Goal: Task Accomplishment & Management: Use online tool/utility

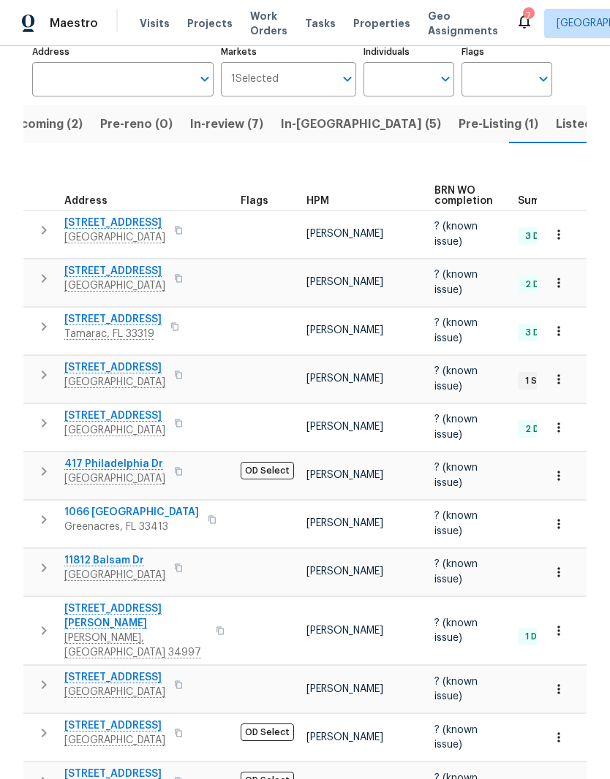
scroll to position [103, 0]
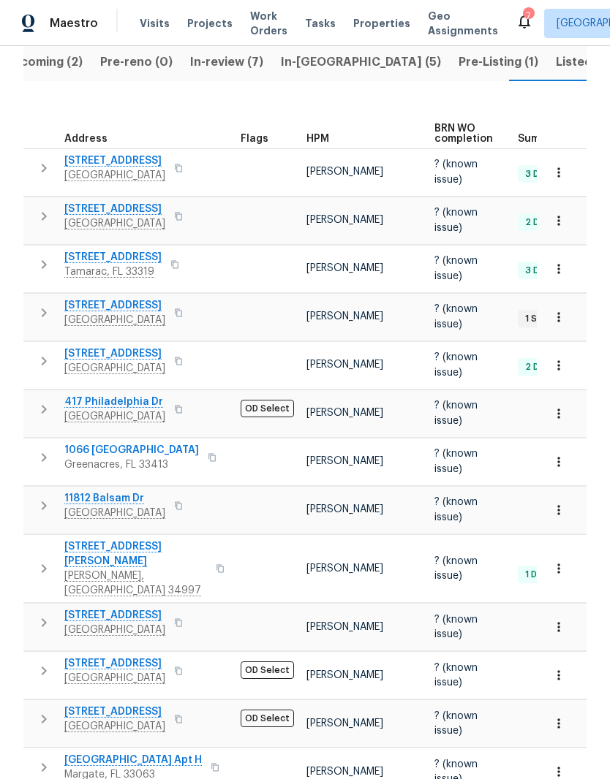
click at [606, 542] on div "Properties Hide filters Miami, FL Clear Filters Address Address Markets 1 Selec…" at bounding box center [305, 417] width 610 height 1070
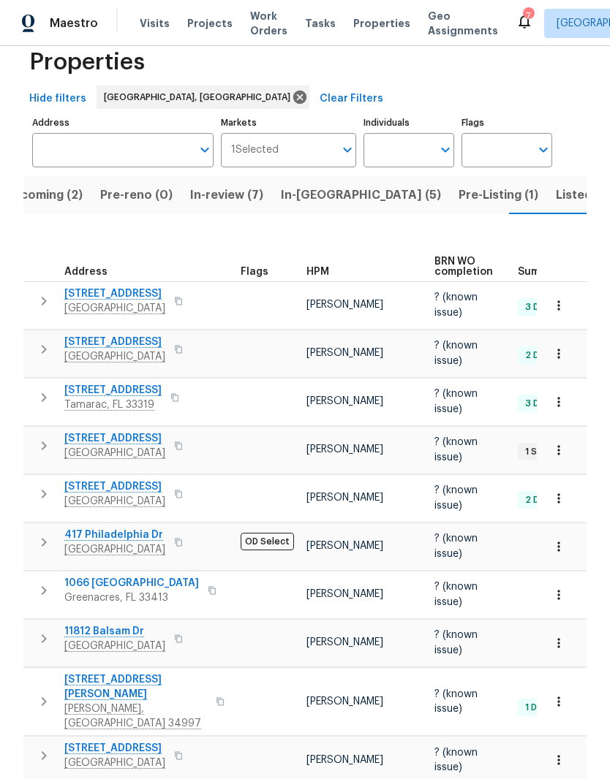
scroll to position [93, 0]
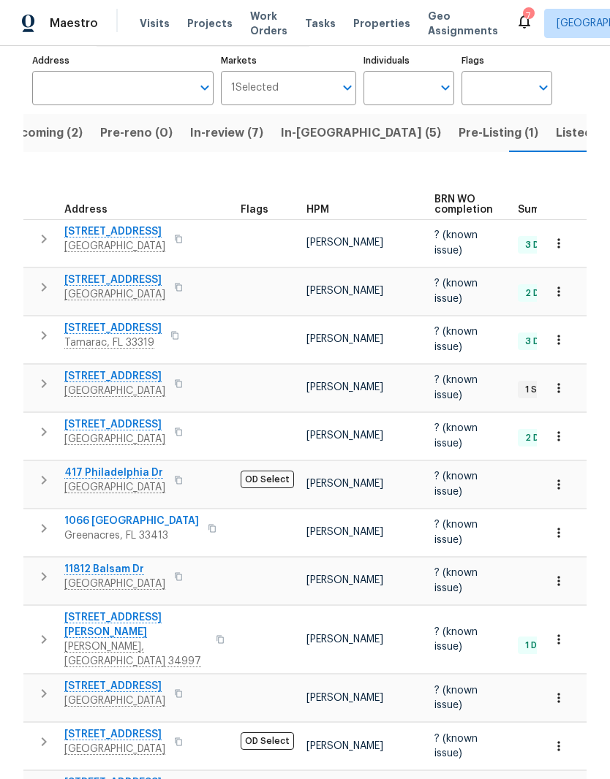
click at [149, 417] on span "[STREET_ADDRESS]" at bounding box center [114, 424] width 101 height 15
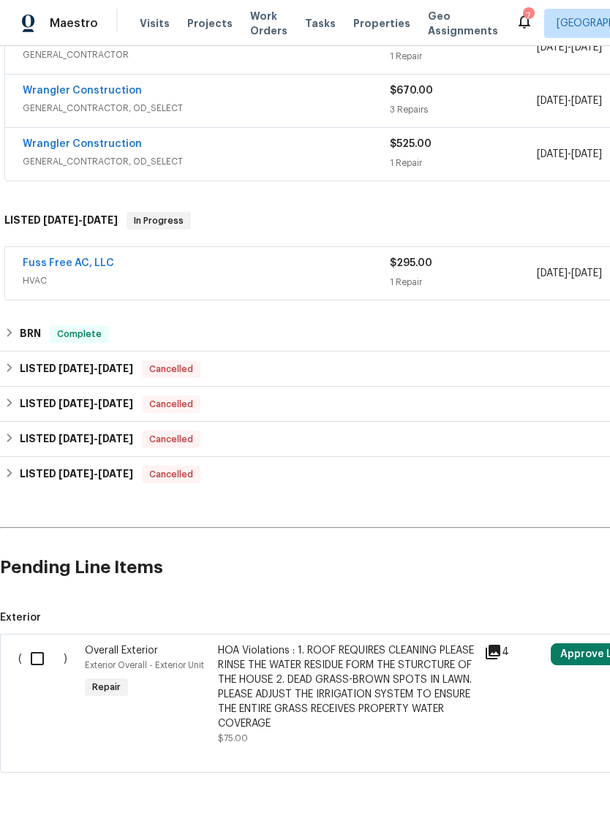
scroll to position [732, 0]
click at [13, 349] on div "BRN Complete" at bounding box center [413, 334] width 826 height 35
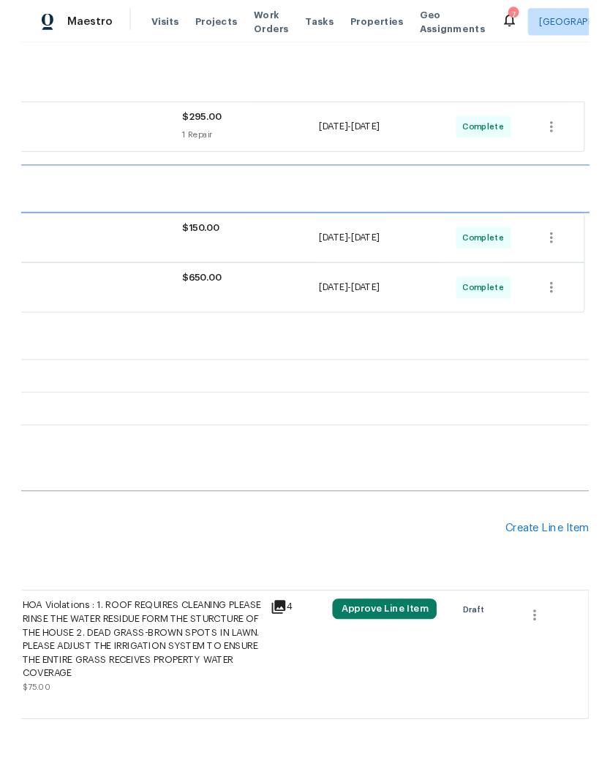
scroll to position [869, 216]
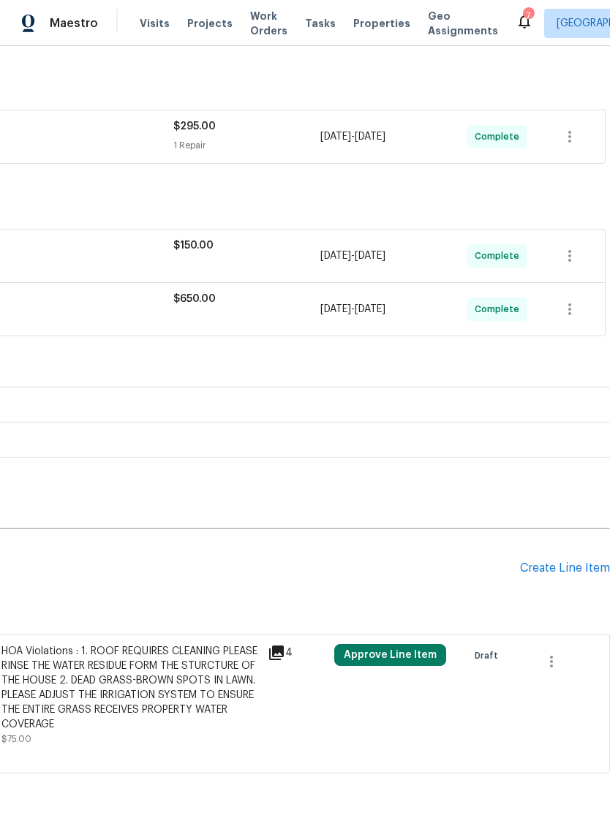
click at [578, 572] on div "Create Line Item" at bounding box center [565, 568] width 90 height 14
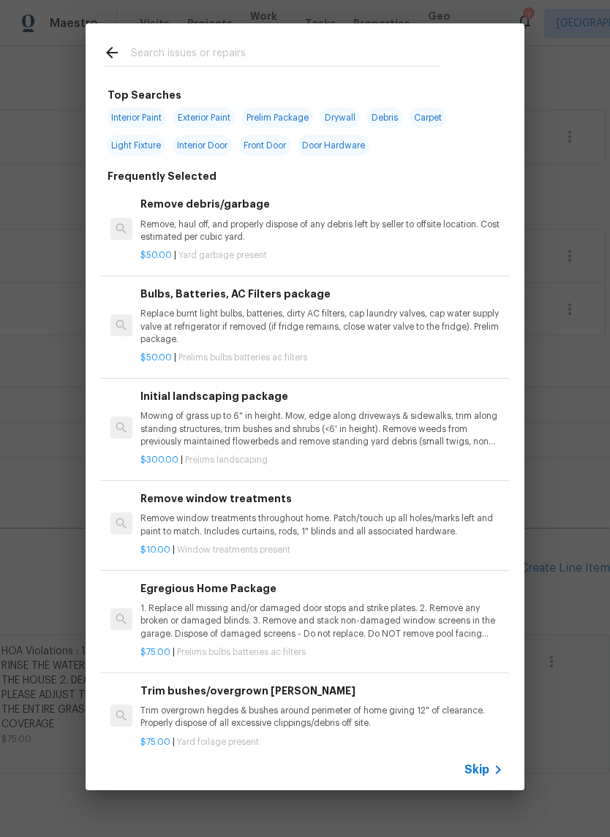
click at [200, 51] on input "text" at bounding box center [286, 55] width 310 height 22
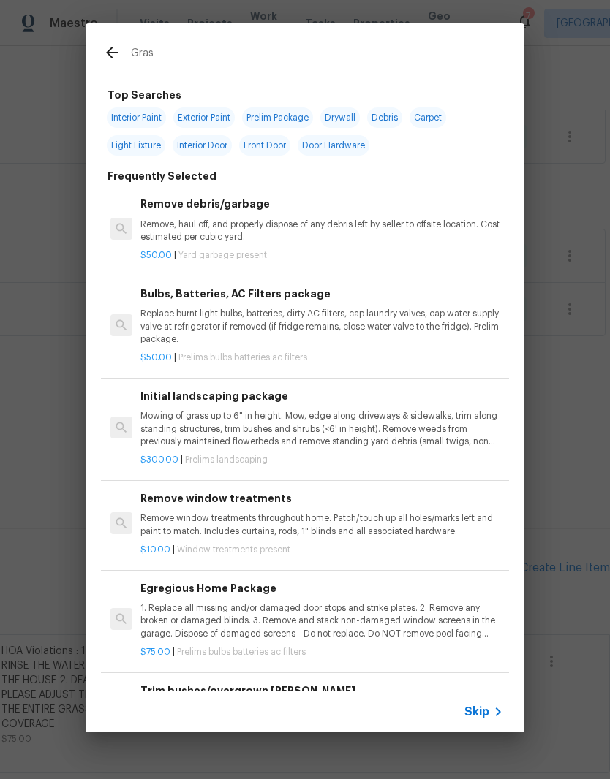
type input "Grass"
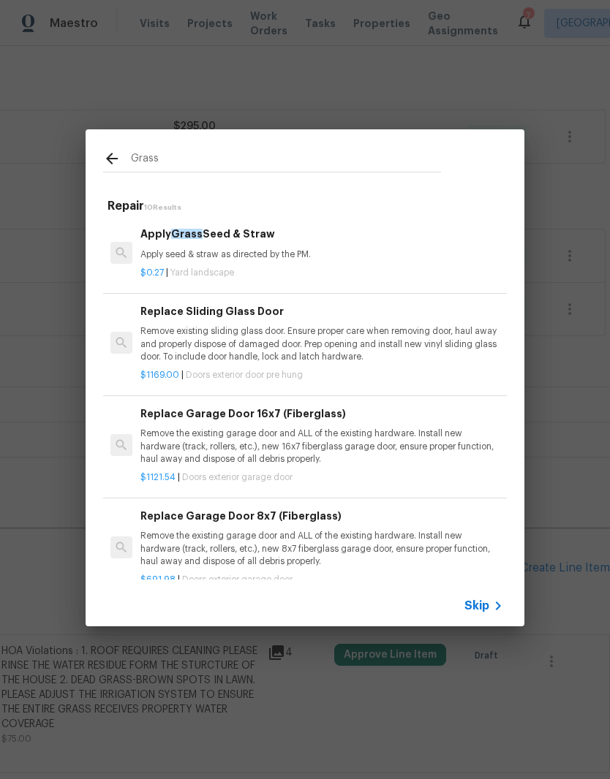
scroll to position [0, 0]
click at [223, 241] on h6 "Apply Grass Seed & Straw" at bounding box center [321, 234] width 363 height 16
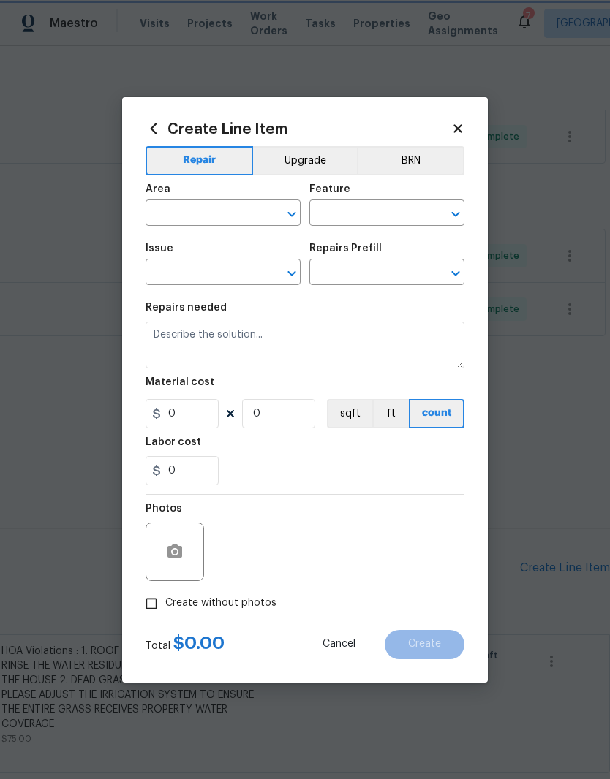
type input "Landscaping"
type input "Apply Grass Seed & Straw $0.27"
type textarea "Apply seed & straw as directed by the PM."
type input "0.27"
type input "1"
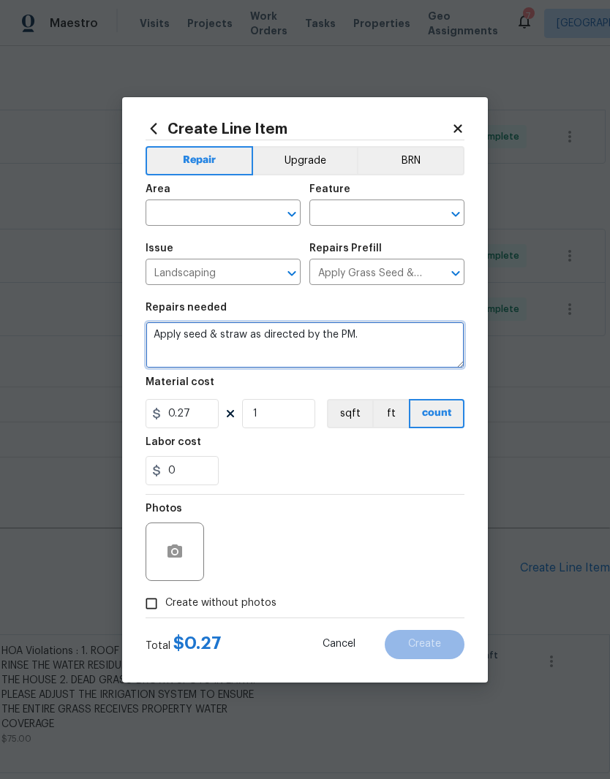
click at [169, 330] on textarea "Apply seed & straw as directed by the PM." at bounding box center [304, 345] width 319 height 47
click at [178, 336] on textarea "Apply seed & straw as directed by the PM." at bounding box center [304, 345] width 319 height 47
click at [184, 334] on textarea "Apply seed & straw as directed by the PM." at bounding box center [304, 345] width 319 height 47
click at [183, 334] on textarea "Apply seed & straw as directed by the PM." at bounding box center [304, 345] width 319 height 47
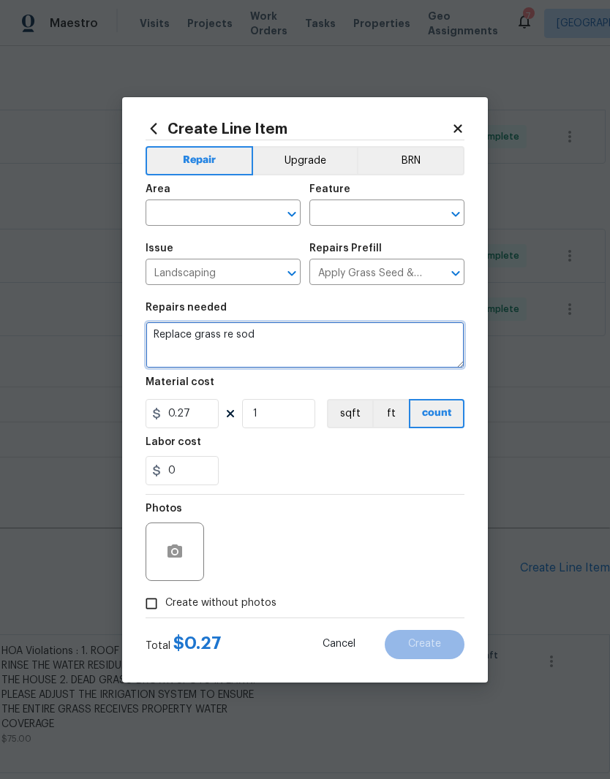
click at [160, 329] on textarea "Replace grass re sod" at bounding box center [304, 345] width 319 height 47
click at [279, 340] on textarea "Quote request -Replace grass re sod" at bounding box center [304, 345] width 319 height 47
click at [261, 349] on textarea "Quote request -Replace grass re sod" at bounding box center [304, 345] width 319 height 47
click at [170, 368] on textarea "Quote request -Replace grass re sod -front yard elevation -Repair broken sprink…" at bounding box center [304, 345] width 319 height 47
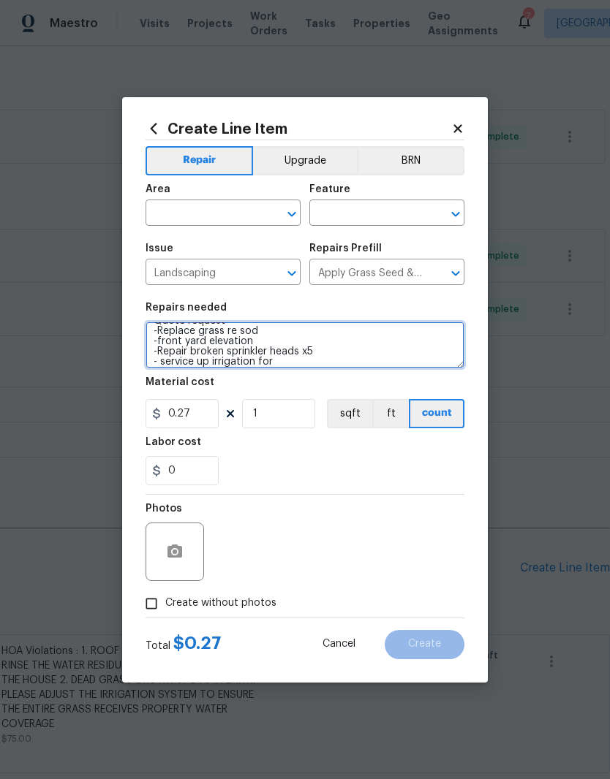
click at [164, 347] on textarea "Quote request -Replace grass re sod -front yard elevation -Repair broken sprink…" at bounding box center [304, 345] width 319 height 47
click at [164, 355] on textarea "Quote request -Replace grass re sod -front yard elevation -Repair broken sprink…" at bounding box center [304, 345] width 319 height 47
click at [303, 365] on textarea "Quote request -Replace grass re sod -front yard elevation -Repair broken sprink…" at bounding box center [304, 345] width 319 height 47
type textarea "Quote request -Replace grass re sod -front yard elevation -Repair broken sprink…"
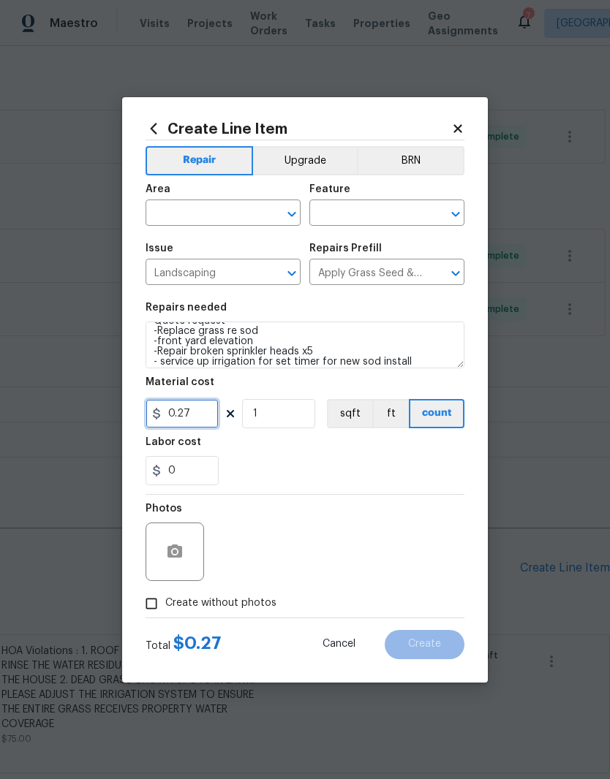
click at [202, 418] on input "0.27" at bounding box center [181, 413] width 73 height 29
type input "0"
click at [409, 154] on button "BRN" at bounding box center [410, 160] width 107 height 29
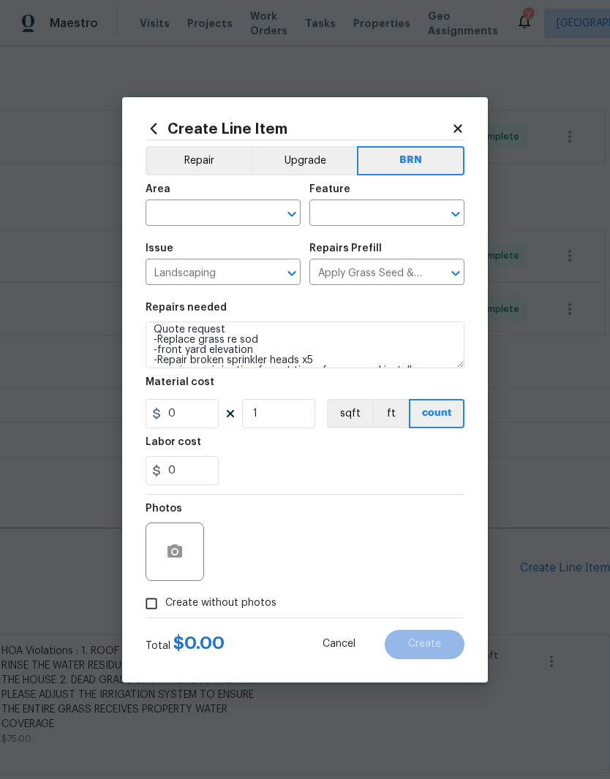
scroll to position [4, 0]
click at [220, 326] on textarea "Quote request -Replace grass re sod -front yard elevation -Repair broken sprink…" at bounding box center [304, 345] width 319 height 47
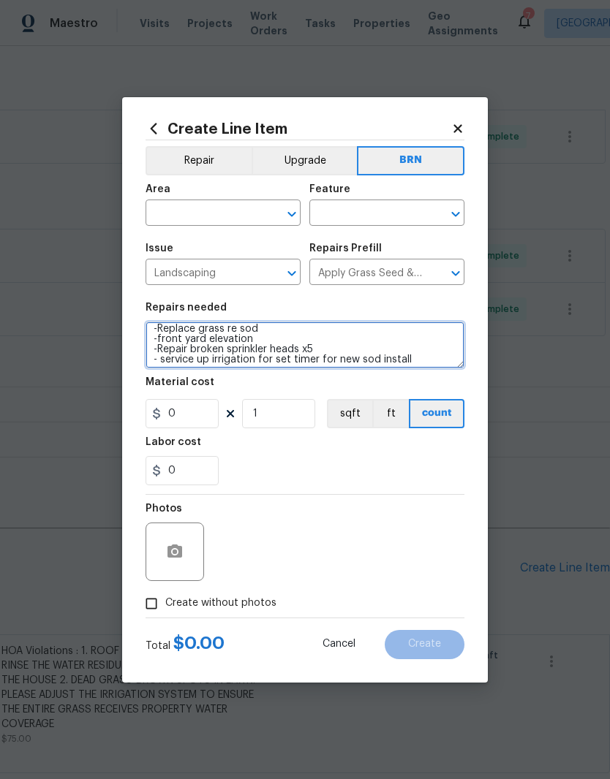
scroll to position [27, 0]
click at [167, 357] on textarea "Quote request -Replace grass re sod -front yard elevation -Repair broken sprink…" at bounding box center [304, 345] width 319 height 47
click at [436, 354] on textarea "Quote request -Replace grass re sod -front yard elevation -Repair broken sprink…" at bounding box center [304, 345] width 319 height 47
click at [404, 351] on textarea "Quote request -Replace grass re sod -front yard elevation -Repair broken sprink…" at bounding box center [304, 345] width 319 height 47
click at [400, 355] on textarea "Quote request -Replace grass re sod -front yard elevation -Repair broken sprink…" at bounding box center [304, 345] width 319 height 47
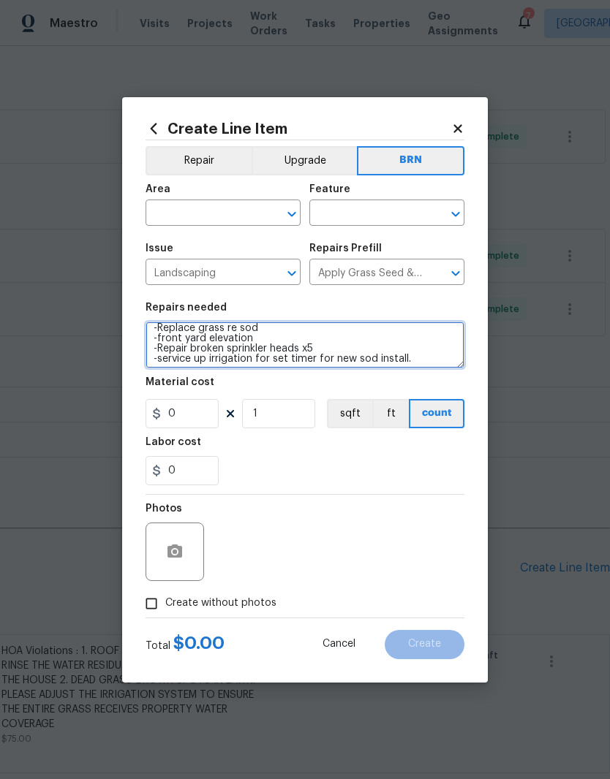
type textarea "Quote request -Replace grass re sod -front yard elevation -Repair broken sprink…"
click at [220, 203] on input "text" at bounding box center [202, 214] width 114 height 23
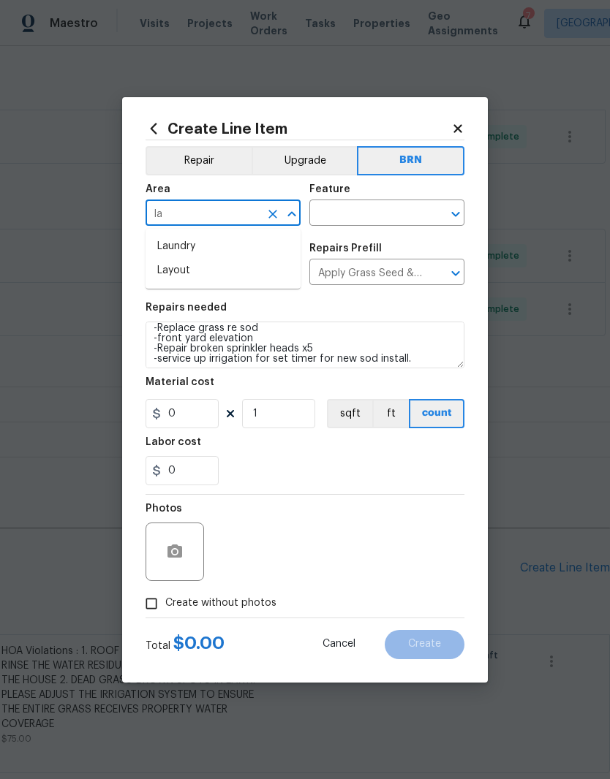
type input "l"
click at [224, 273] on li "Exterior Overall" at bounding box center [222, 271] width 155 height 24
type input "Exterior Overall"
click at [385, 211] on input "text" at bounding box center [366, 214] width 114 height 23
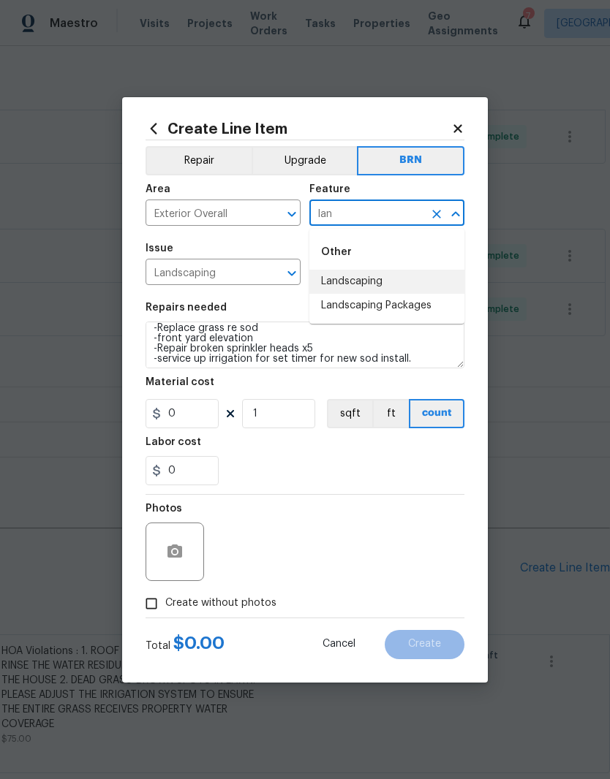
click at [361, 280] on li "Landscaping" at bounding box center [386, 282] width 155 height 24
type input "Landscaping"
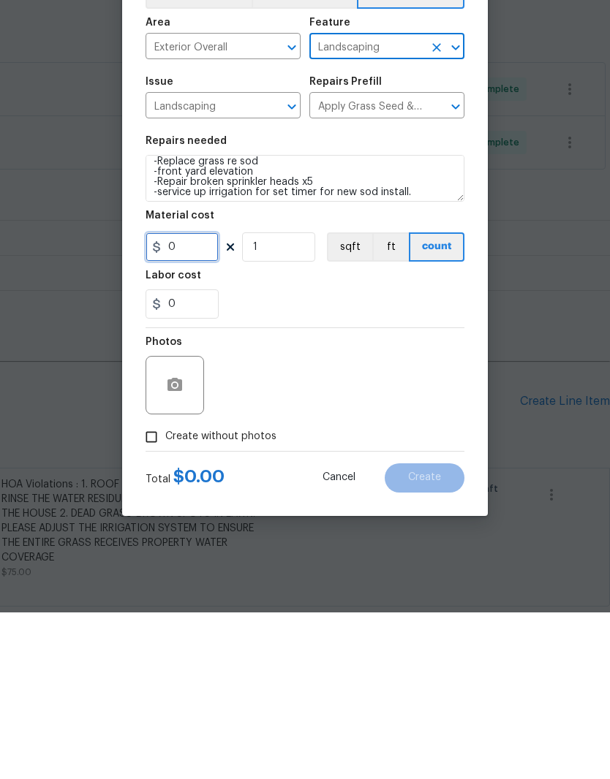
click at [209, 399] on input "0" at bounding box center [181, 413] width 73 height 29
type input "1"
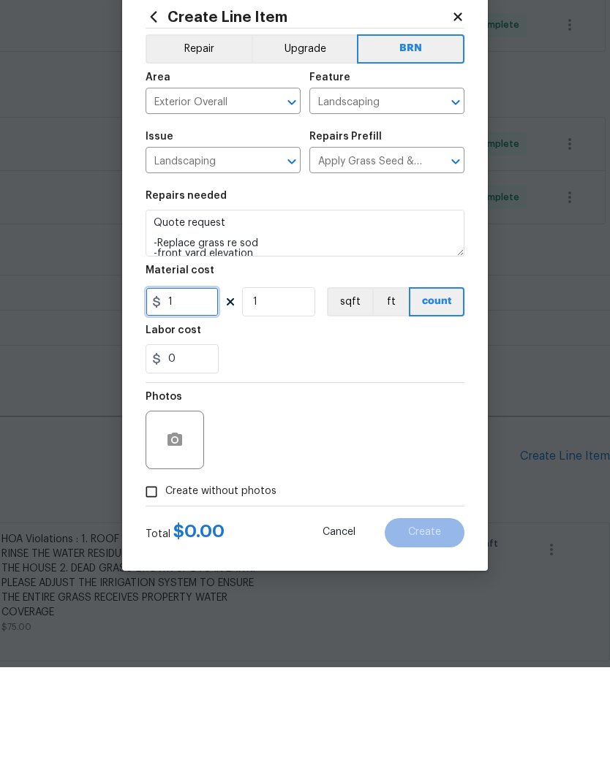
scroll to position [0, 0]
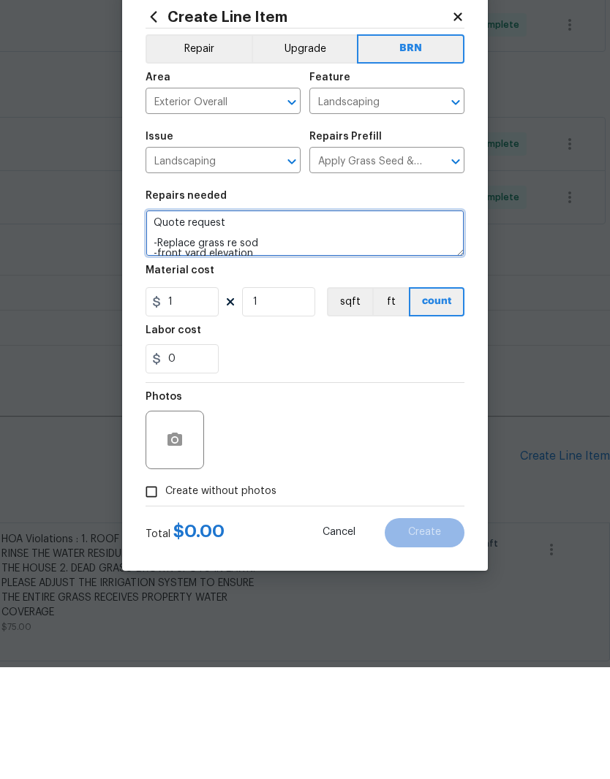
click at [234, 322] on textarea "Quote request -Replace grass re sod -front yard elevation -Repair broken sprink…" at bounding box center [304, 345] width 319 height 47
click at [155, 322] on textarea "Quote request -Replace grass re sod -front yard elevation -Repair broken sprink…" at bounding box center [304, 345] width 319 height 47
click at [265, 322] on textarea "Please provide a Quote request -Replace grass re sod -front yard elevation -Rep…" at bounding box center [304, 345] width 319 height 47
click at [260, 322] on textarea "Please provide a Quote request -Replace grass re sod -front yard elevation -Rep…" at bounding box center [304, 345] width 319 height 47
click at [265, 322] on textarea "Please provide a Quote request -Replace grass re sod -front yard elevation -Rep…" at bounding box center [304, 345] width 319 height 47
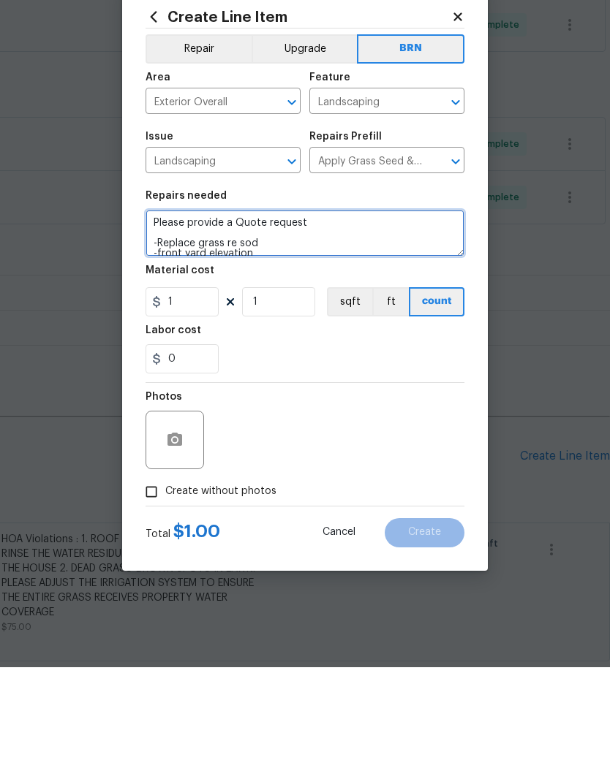
click at [262, 322] on textarea "Please provide a Quote request -Replace grass re sod -front yard elevation -Rep…" at bounding box center [304, 345] width 319 height 47
click at [441, 322] on textarea "Please provide a Quote request -Replace grass re sod -front yard elevation -Rep…" at bounding box center [304, 345] width 319 height 47
click at [272, 322] on textarea "Please provide a Quote request -Replace grass re sod -front yard elevation -Rep…" at bounding box center [304, 345] width 319 height 47
click at [255, 322] on textarea "Please provide a Quote request -Replace grass re sod -front yard elevation -Rep…" at bounding box center [304, 345] width 319 height 47
click at [341, 322] on textarea "Please provide a quote request -Replace grass re sod -front yard elevation -Rep…" at bounding box center [304, 345] width 319 height 47
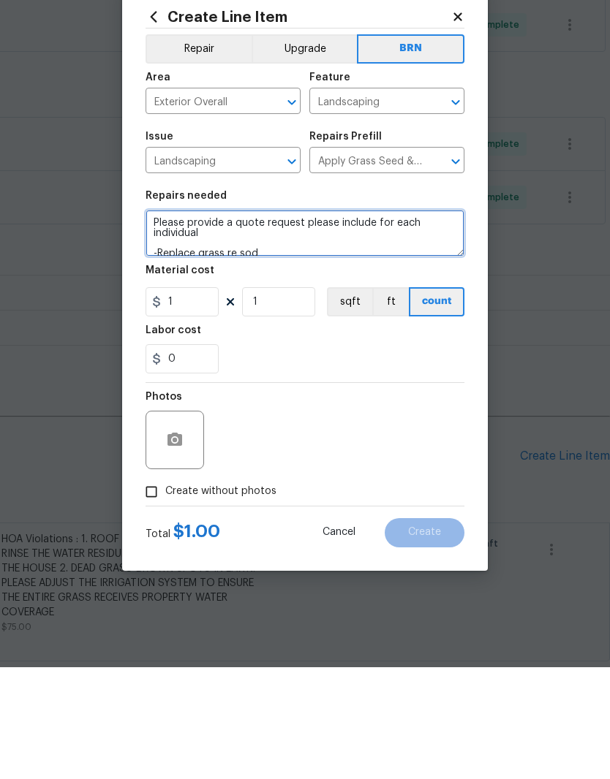
click at [415, 322] on textarea "Please provide a quote request please include for each individual -Replace gras…" at bounding box center [304, 345] width 319 height 47
click at [417, 322] on textarea "Please provide a quote request please include for each individual -Replace gras…" at bounding box center [304, 345] width 319 height 47
click at [409, 322] on textarea "Please provide a quote request please include for each individual -Replace gras…" at bounding box center [304, 345] width 319 height 47
click at [414, 322] on textarea "Please provide a quote request please include for each individual -Replace gras…" at bounding box center [304, 345] width 319 height 47
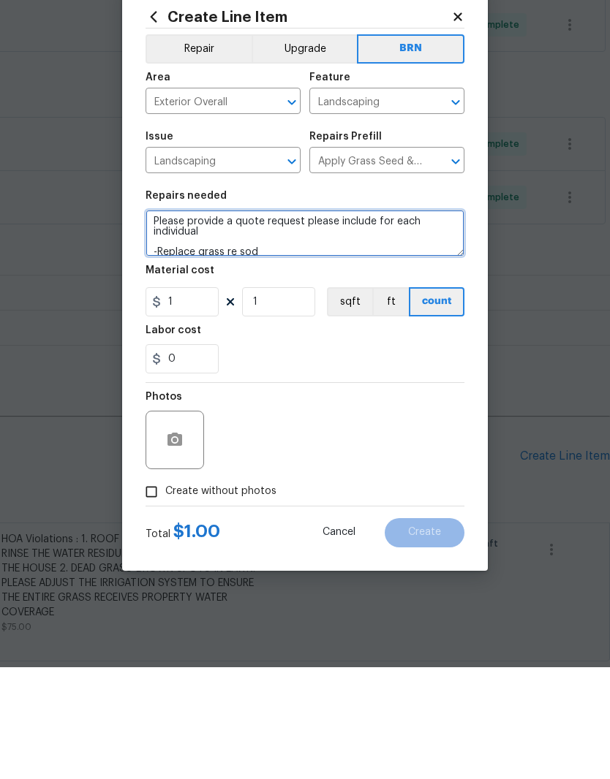
click at [399, 322] on textarea "Please provide a quote request please include for each individual -Replace gras…" at bounding box center [304, 345] width 319 height 47
click at [260, 322] on textarea "Please provide a quote request please keep each line item cost separate h indiv…" at bounding box center [304, 345] width 319 height 47
click at [254, 322] on textarea "Please provide a quote request please keep each line item cost separate h indiv…" at bounding box center [304, 345] width 319 height 47
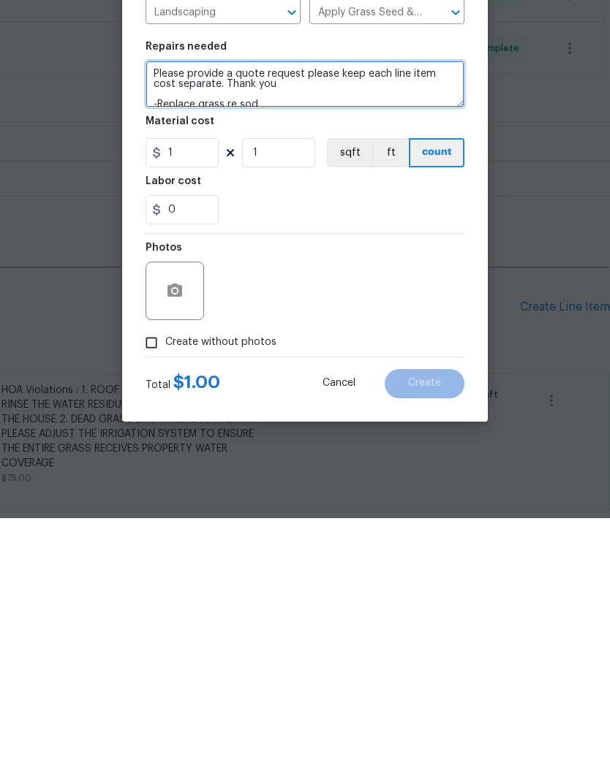
type textarea "Please provide a quote request please keep each line item cost separate. Thank …"
click at [431, 495] on div "Photos" at bounding box center [304, 542] width 319 height 95
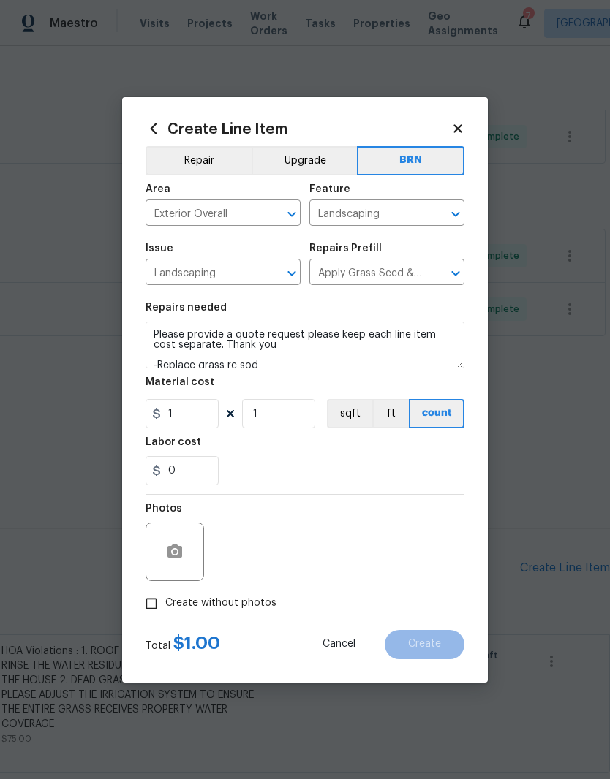
click at [151, 606] on input "Create without photos" at bounding box center [151, 604] width 28 height 28
checkbox input "true"
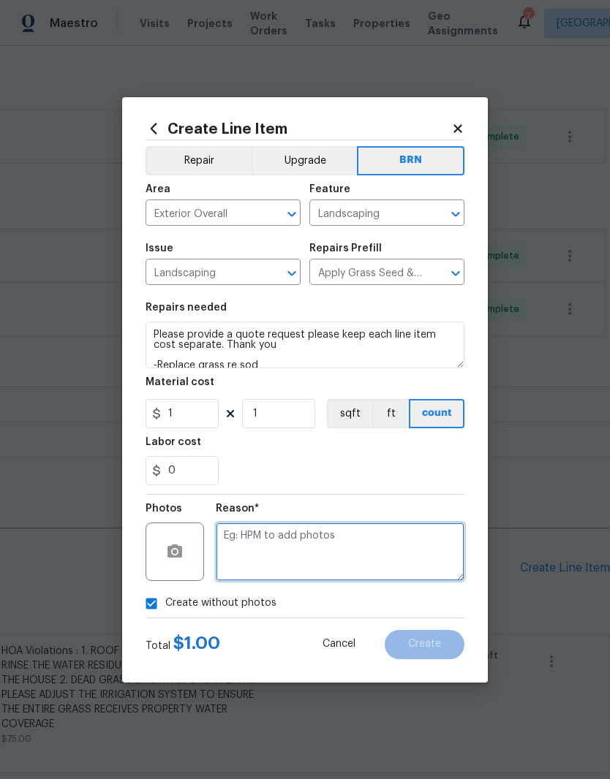
click at [340, 528] on textarea at bounding box center [340, 552] width 249 height 58
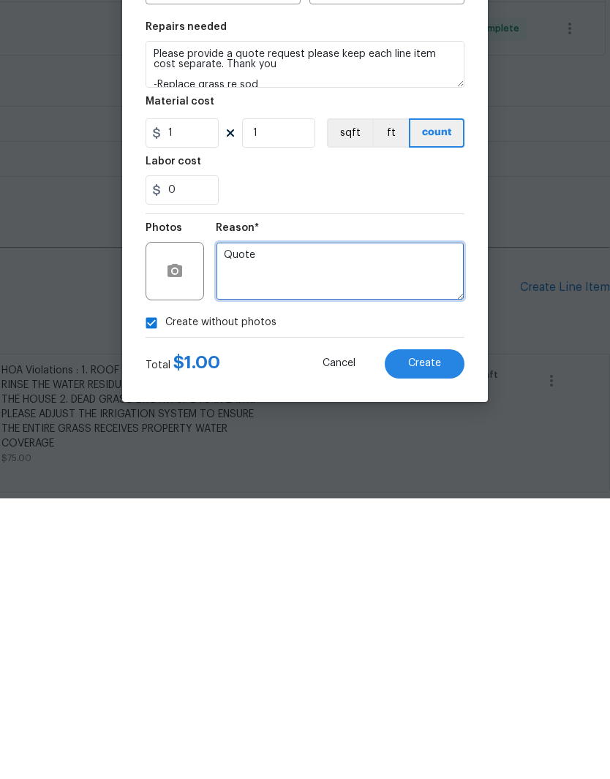
type textarea "Quote"
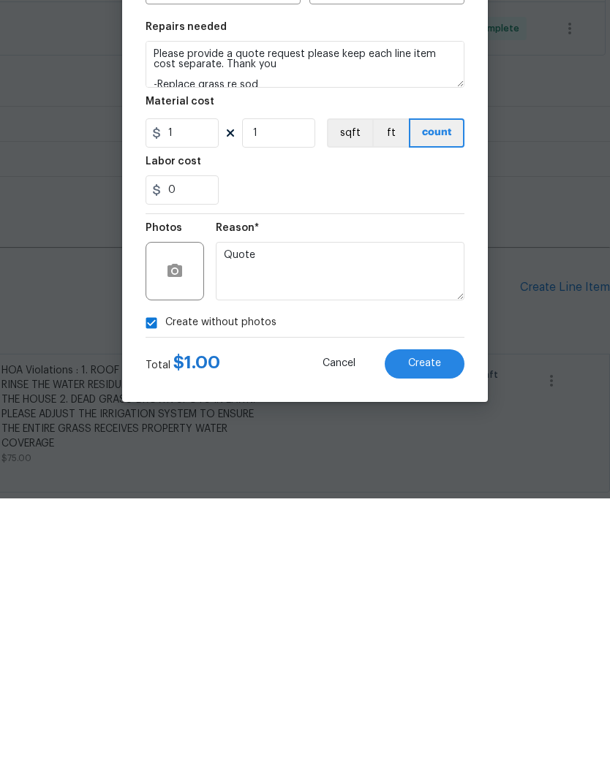
click at [434, 639] on span "Create" at bounding box center [424, 644] width 33 height 11
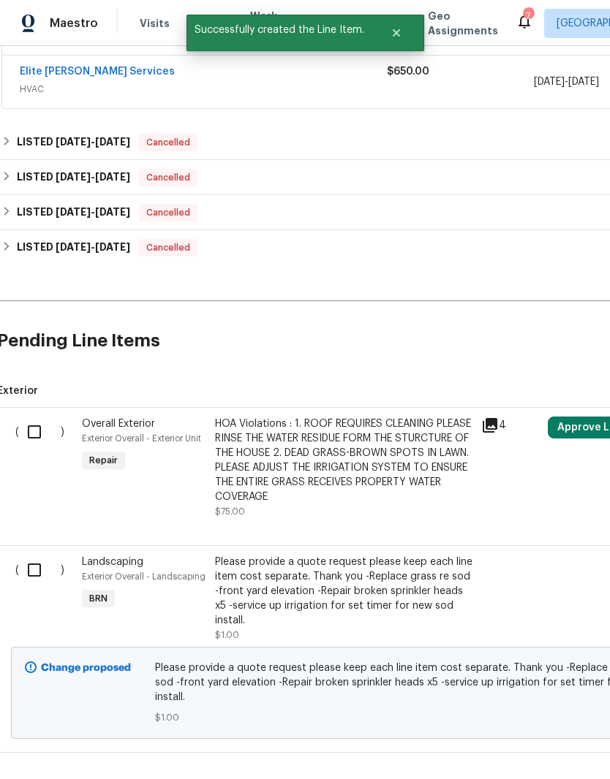
scroll to position [1096, 4]
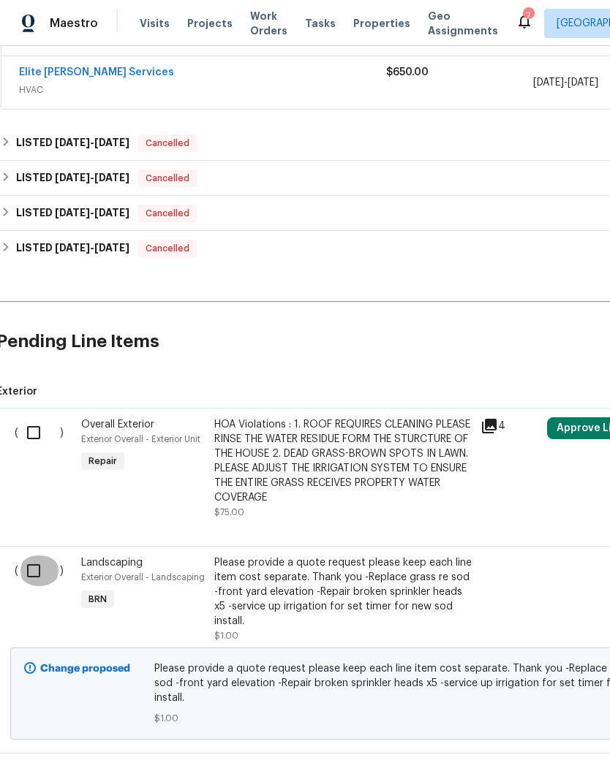
click at [28, 556] on input "checkbox" at bounding box center [39, 571] width 42 height 31
checkbox input "true"
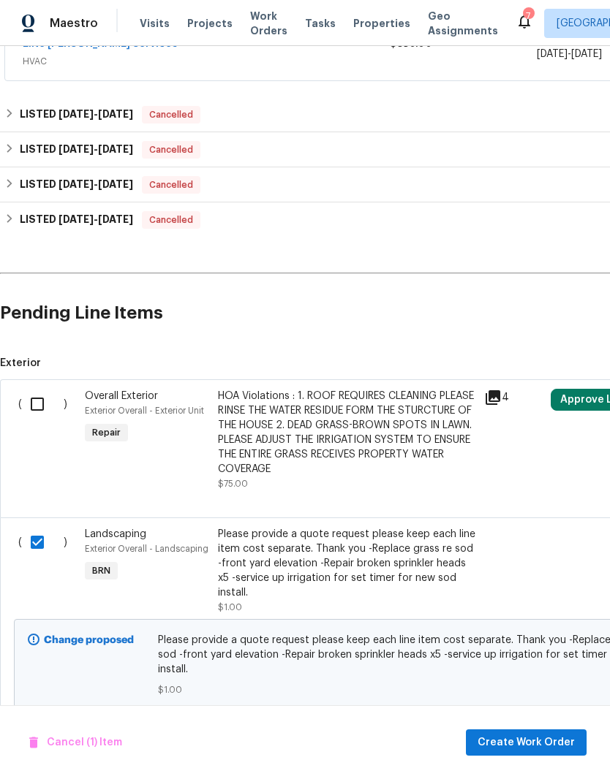
scroll to position [1125, 0]
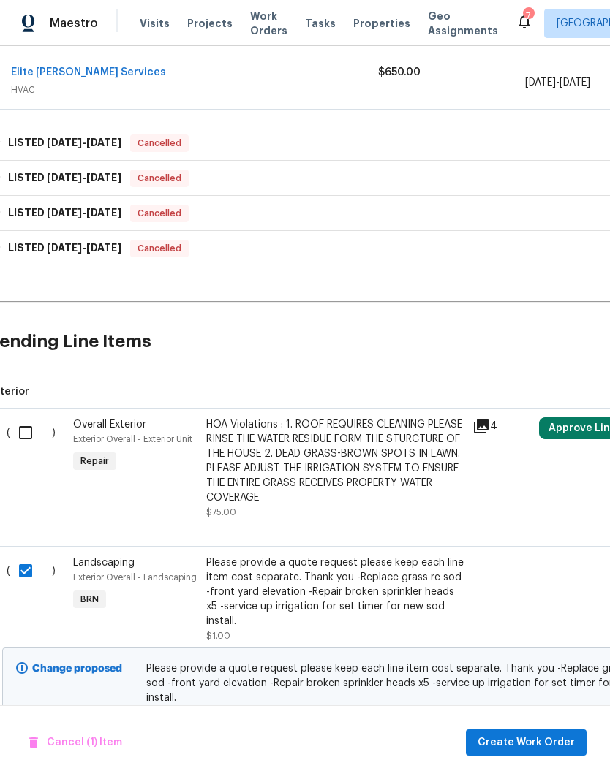
click at [24, 417] on input "checkbox" at bounding box center [31, 432] width 42 height 31
checkbox input "true"
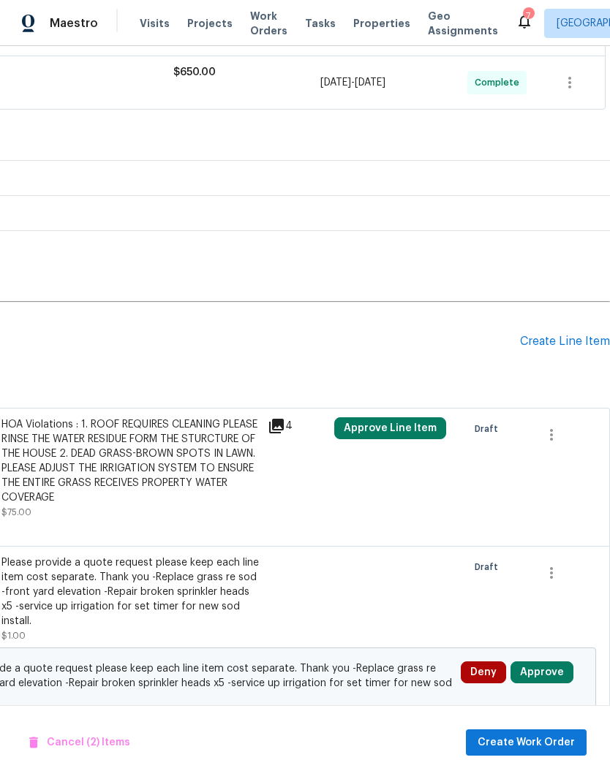
scroll to position [1096, 216]
click at [553, 662] on button "Approve" at bounding box center [541, 673] width 63 height 22
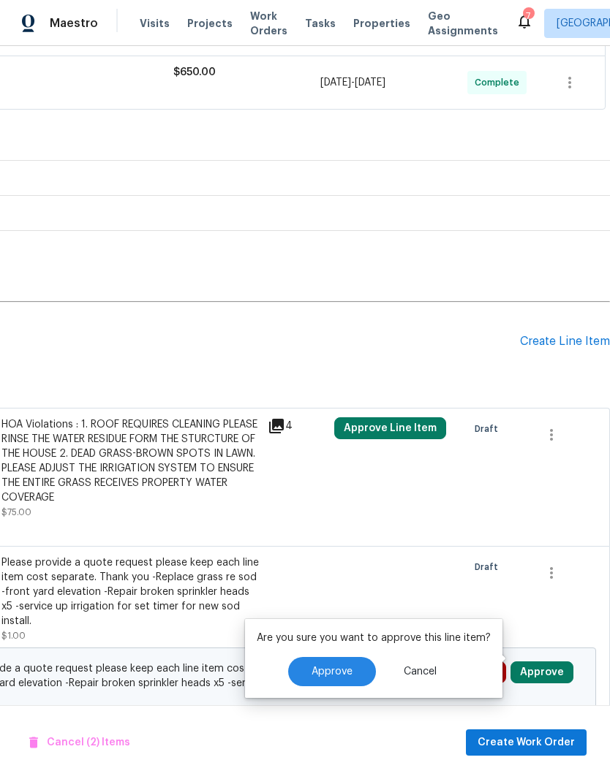
click at [336, 667] on span "Approve" at bounding box center [331, 672] width 41 height 11
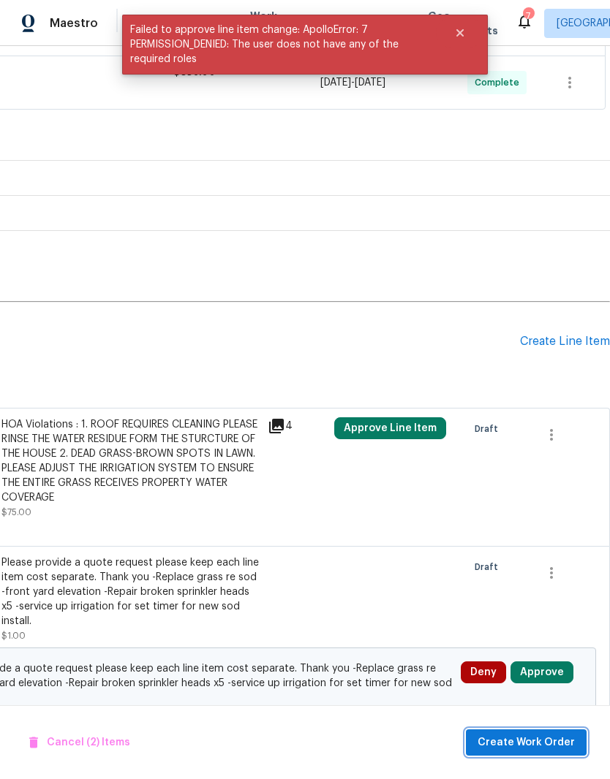
click at [510, 743] on span "Create Work Order" at bounding box center [525, 743] width 97 height 18
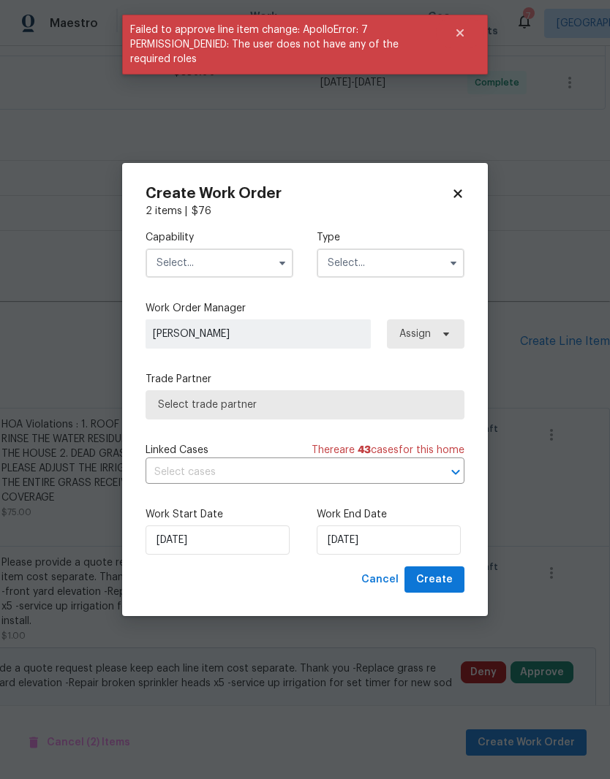
click at [252, 266] on input "text" at bounding box center [219, 263] width 148 height 29
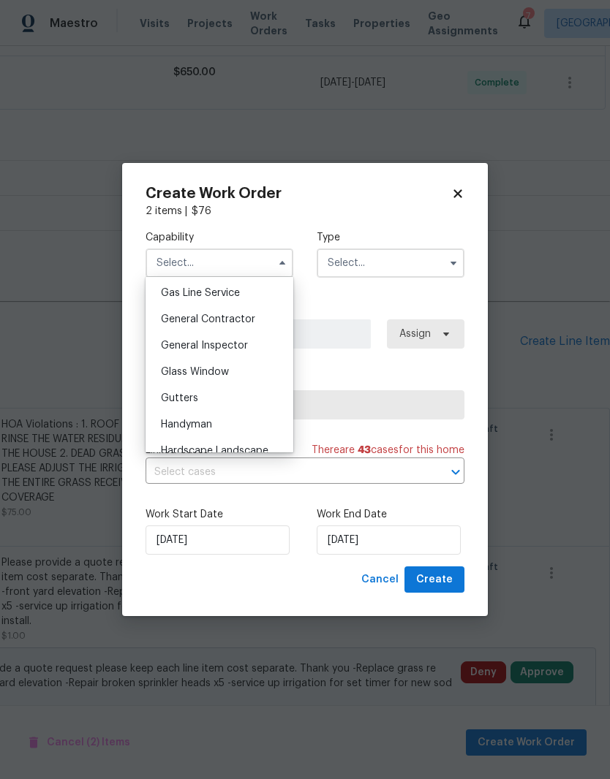
scroll to position [672, 0]
click at [236, 317] on span "General Contractor" at bounding box center [208, 321] width 94 height 10
type input "General Contractor"
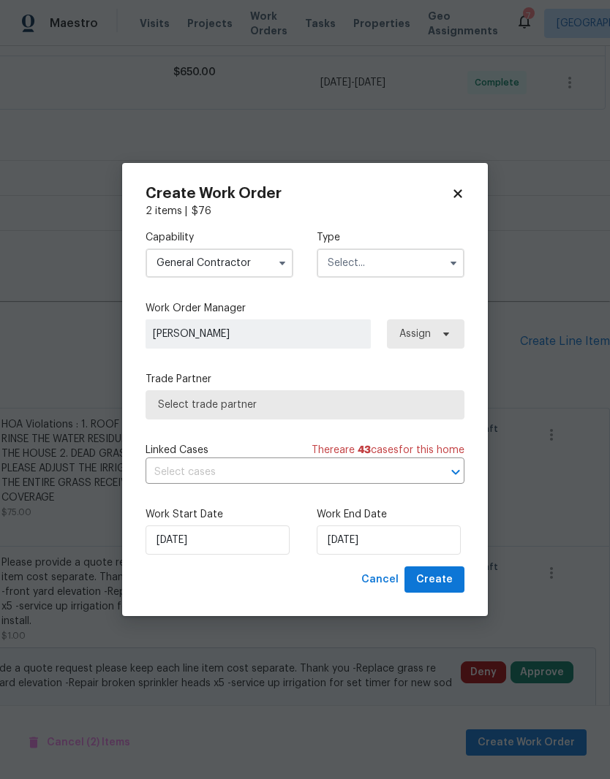
click at [393, 260] on input "text" at bounding box center [391, 263] width 148 height 29
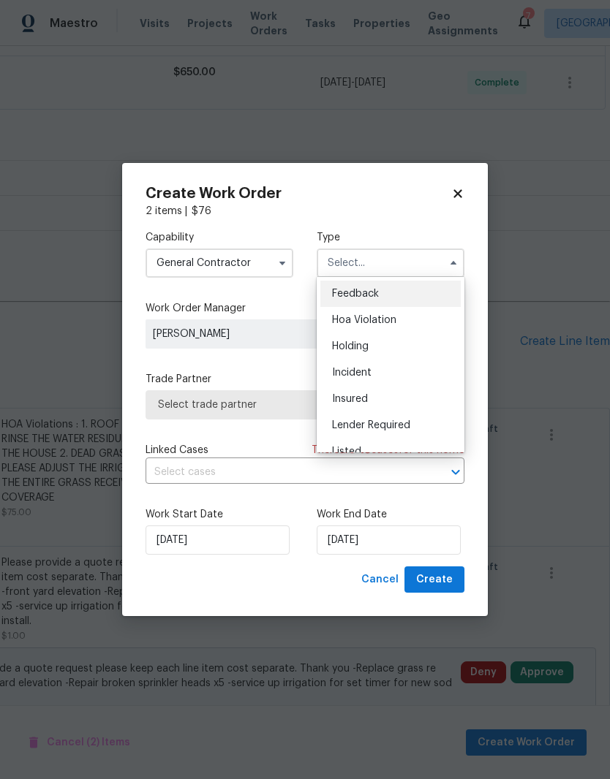
scroll to position [0, 0]
click at [385, 322] on span "Hoa Violation" at bounding box center [364, 320] width 64 height 10
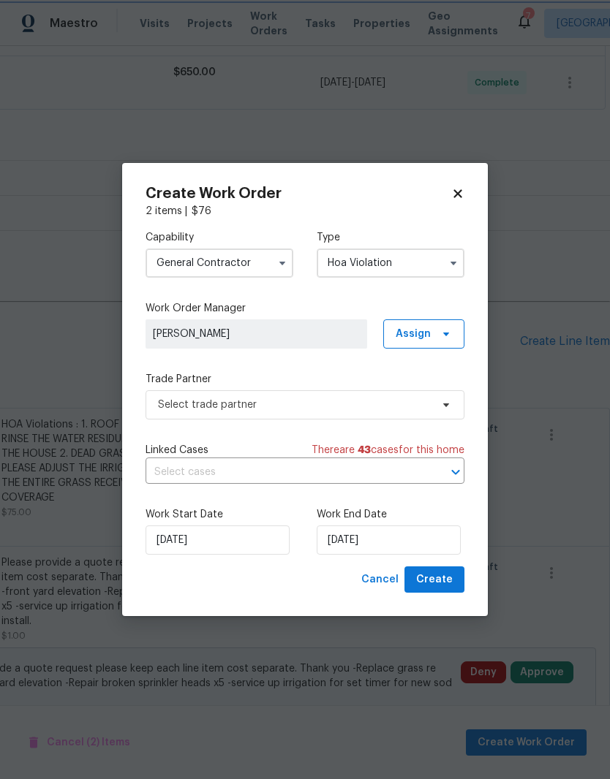
type input "Hoa Violation"
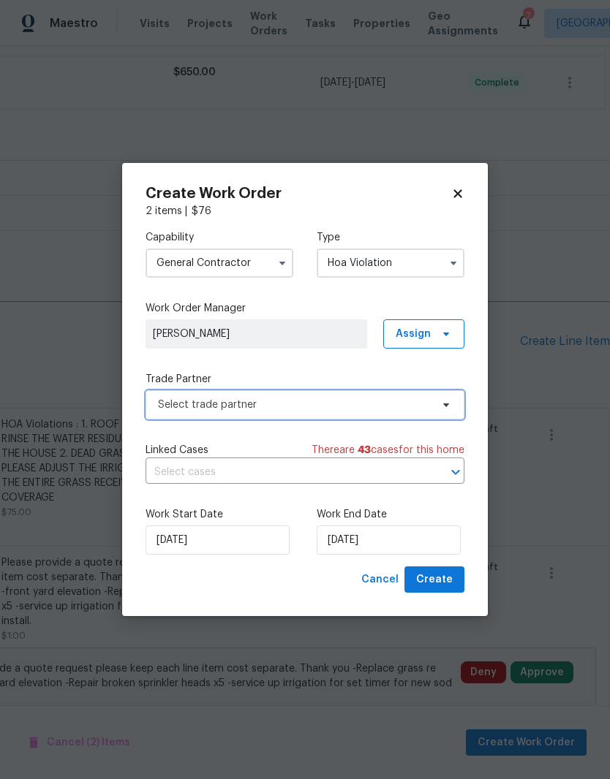
click at [334, 403] on span "Select trade partner" at bounding box center [294, 405] width 273 height 15
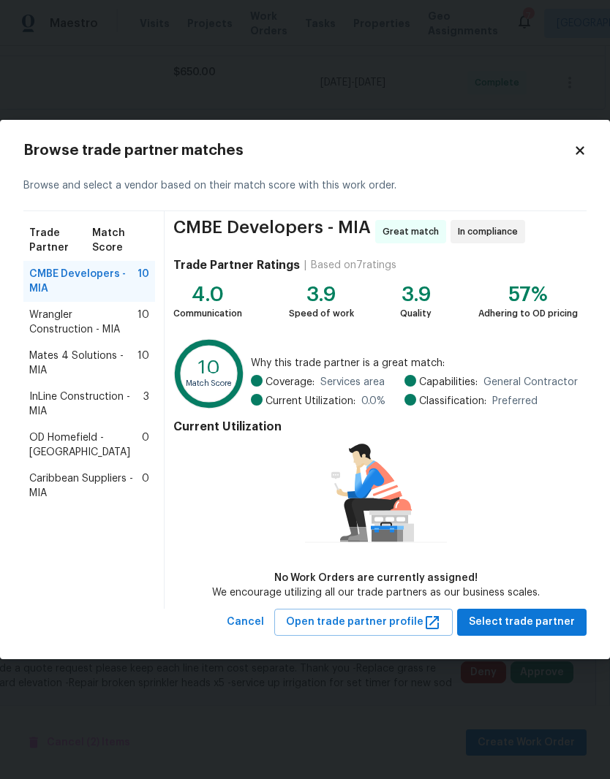
click at [48, 330] on span "Wrangler Construction - MIA" at bounding box center [83, 322] width 108 height 29
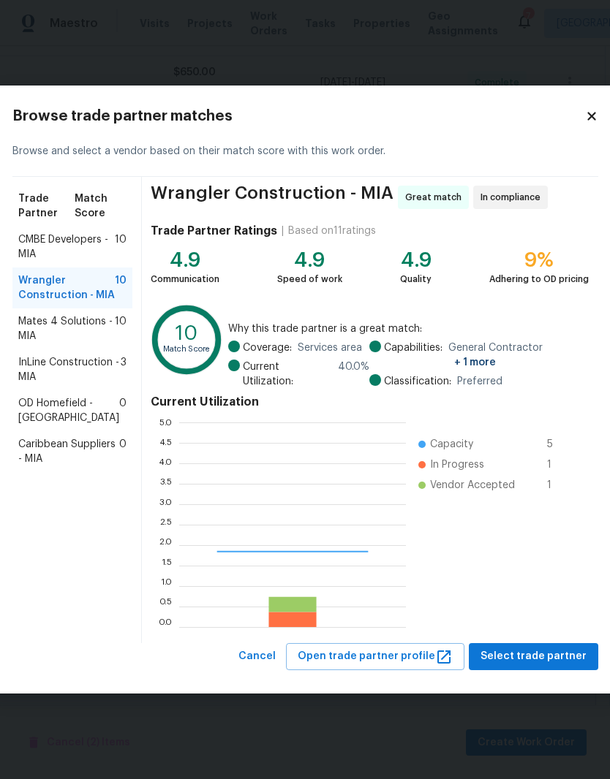
scroll to position [205, 227]
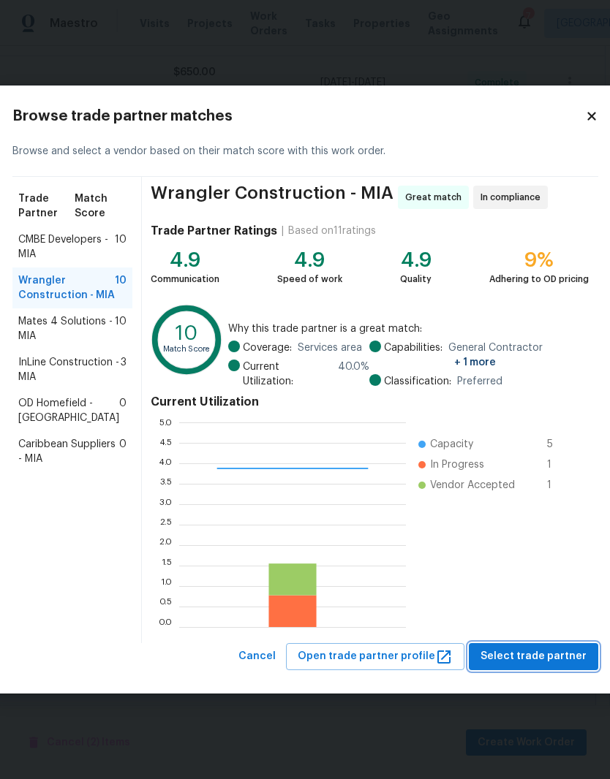
click at [547, 652] on span "Select trade partner" at bounding box center [533, 657] width 106 height 18
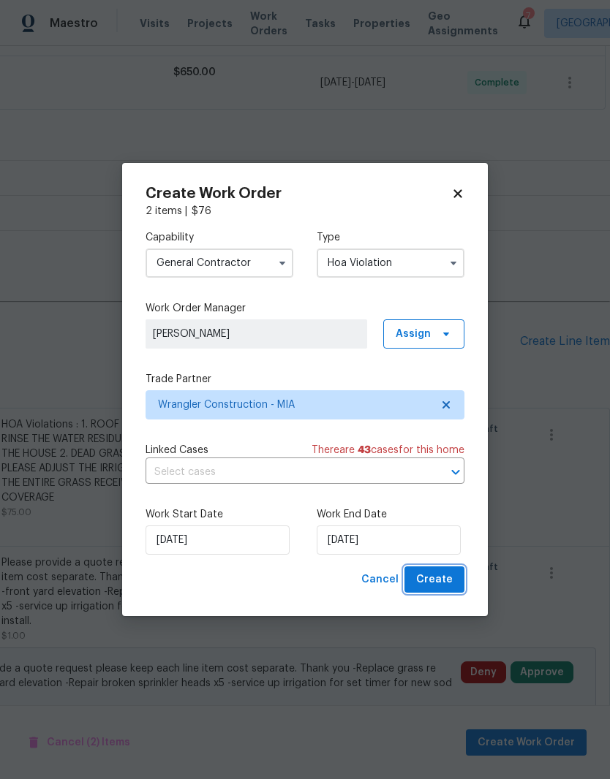
click at [447, 581] on span "Create" at bounding box center [434, 580] width 37 height 18
checkbox input "false"
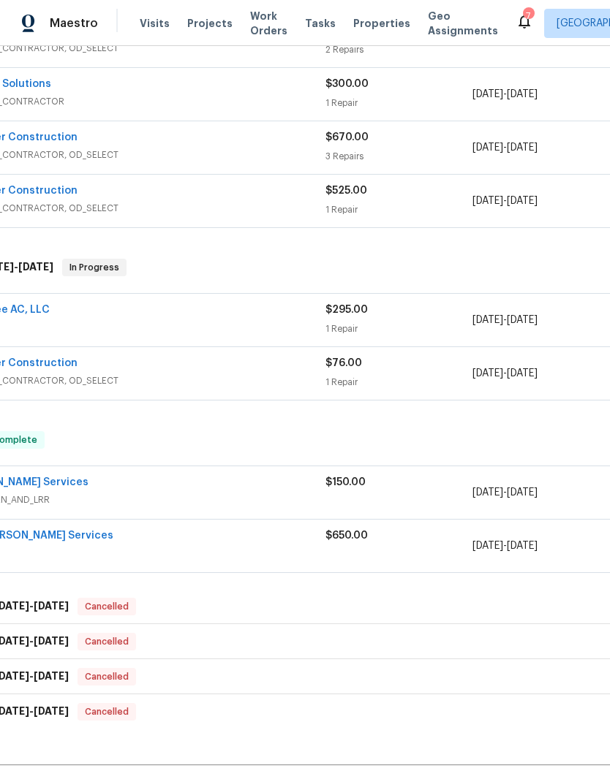
scroll to position [686, 12]
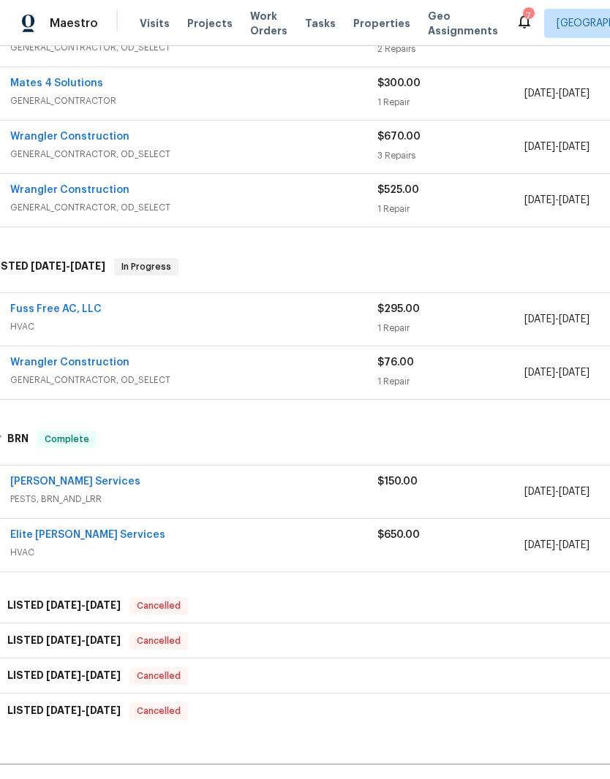
click at [36, 357] on link "Wrangler Construction" at bounding box center [69, 362] width 119 height 10
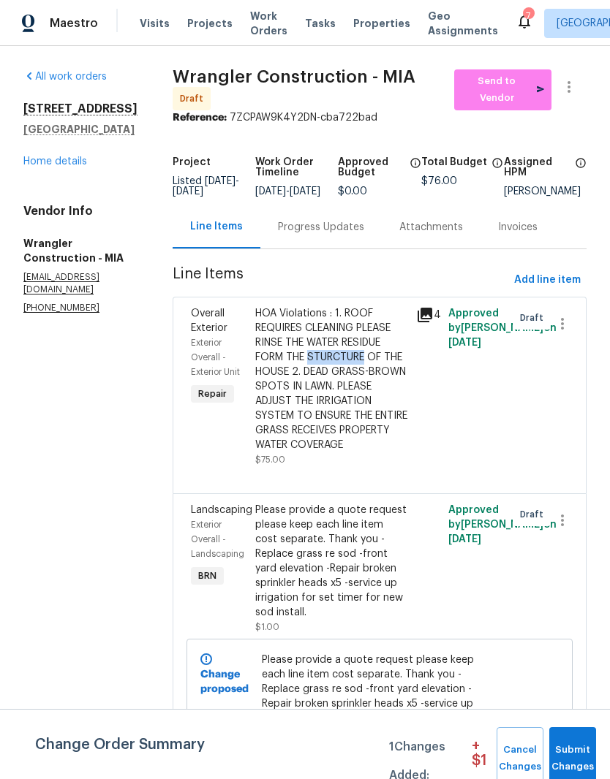
click at [326, 419] on div "HOA Violations : 1. ROOF REQUIRES CLEANING PLEASE RINSE THE WATER RESIDUE FORM …" at bounding box center [331, 379] width 152 height 146
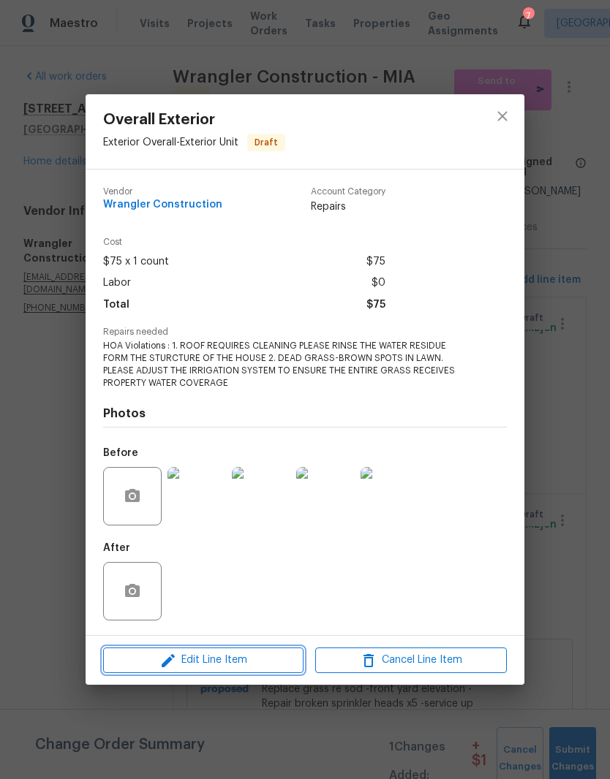
click at [245, 667] on span "Edit Line Item" at bounding box center [203, 660] width 192 height 18
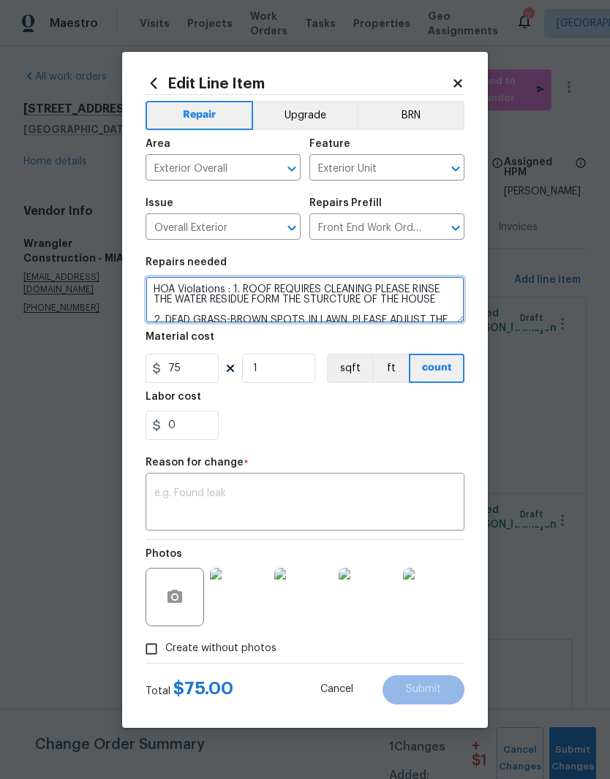
click at [157, 283] on textarea "HOA Violations : 1. ROOF REQUIRES CLEANING PLEASE RINSE THE WATER RESIDUE FORM …" at bounding box center [304, 299] width 319 height 47
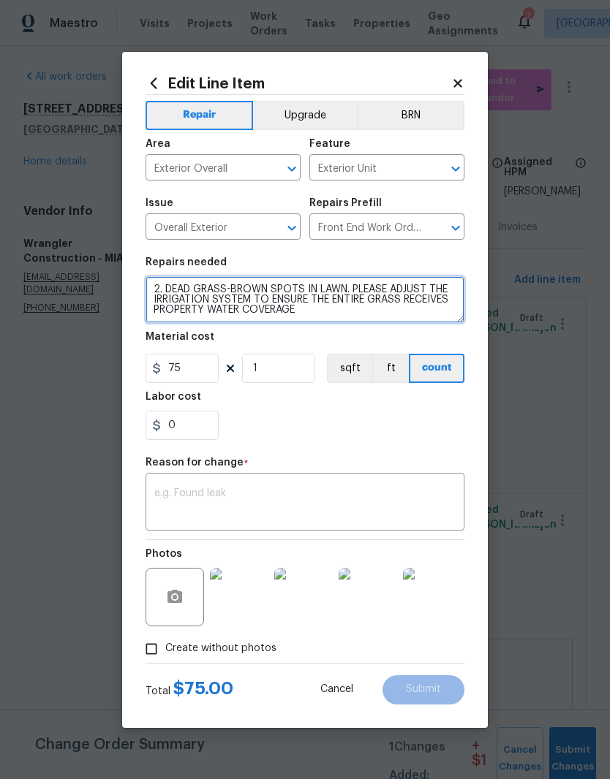
scroll to position [41, 0]
type textarea "QQUOTE ONLY - HOA Violations : 1. ROOF REQUIRES CLEANING PLEASE RINSE THE WATER…"
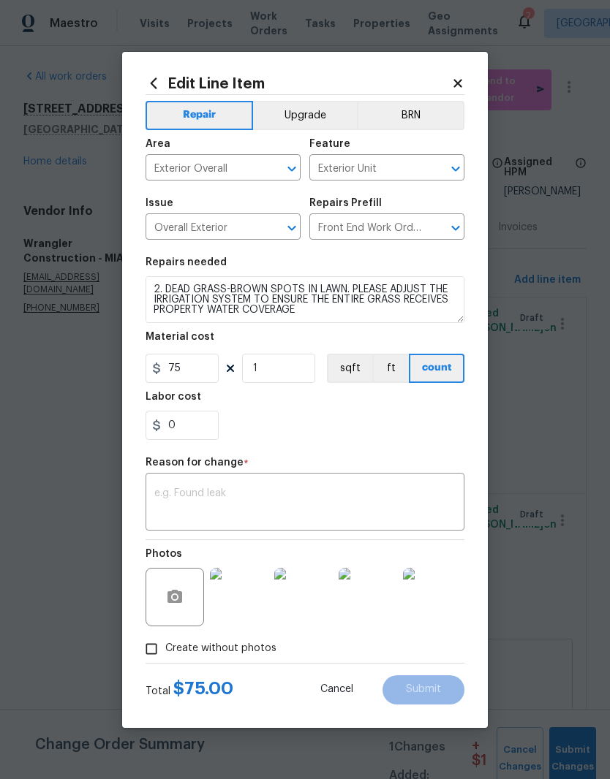
click at [360, 442] on section "Repairs needed QQUOTE ONLY - HOA Violations : 1. ROOF REQUIRES CLEANING PLEASE …" at bounding box center [304, 349] width 319 height 200
click at [415, 491] on textarea at bounding box center [304, 503] width 301 height 31
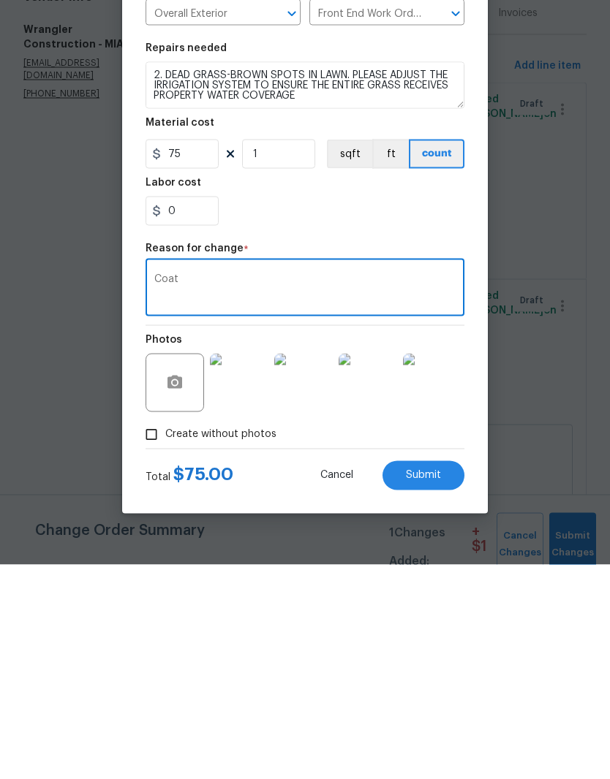
type textarea "Coat"
click at [447, 676] on button "Submit" at bounding box center [423, 690] width 82 height 29
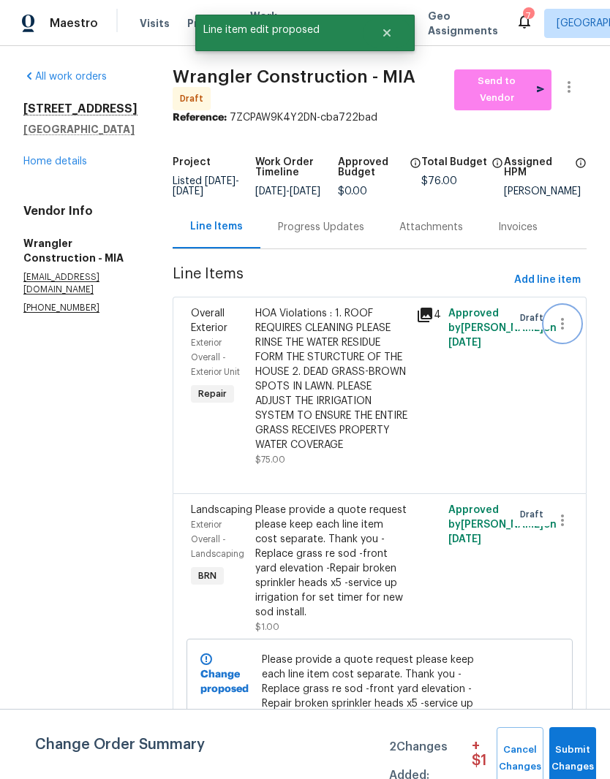
click at [570, 330] on button "button" at bounding box center [562, 323] width 35 height 35
click at [507, 435] on div at bounding box center [305, 389] width 610 height 779
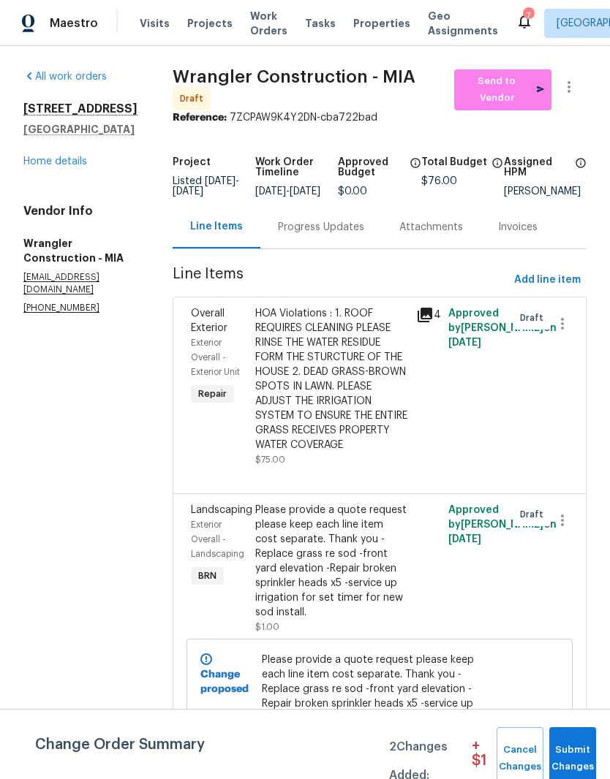
click at [55, 167] on link "Home details" at bounding box center [55, 161] width 64 height 10
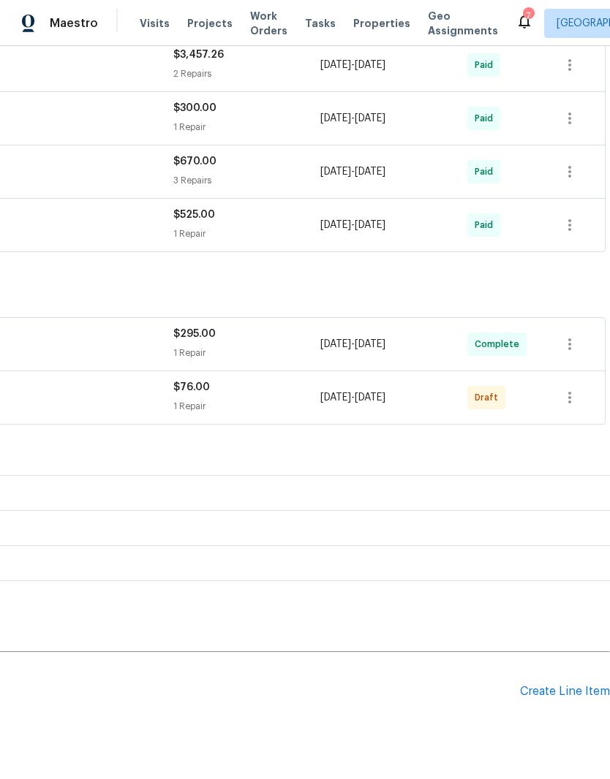
scroll to position [662, 216]
click at [580, 398] on button "button" at bounding box center [569, 397] width 35 height 35
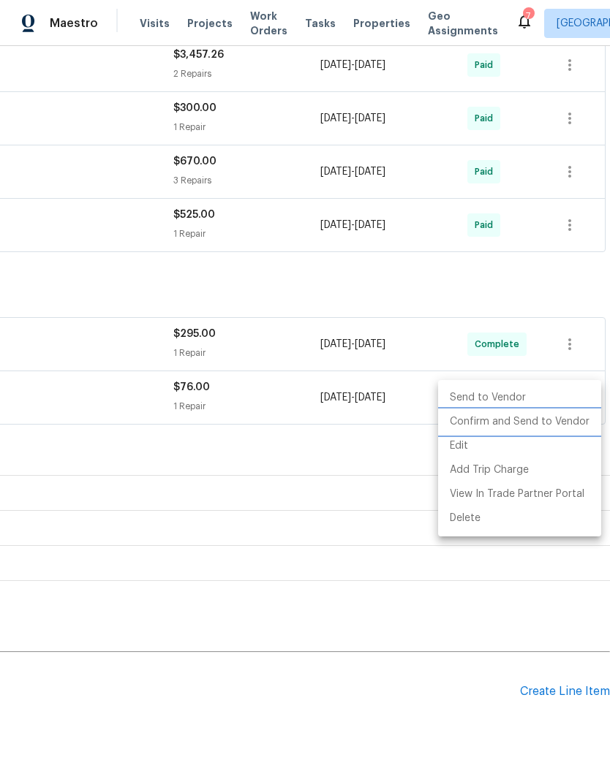
click at [572, 423] on li "Confirm and Send to Vendor" at bounding box center [519, 422] width 163 height 24
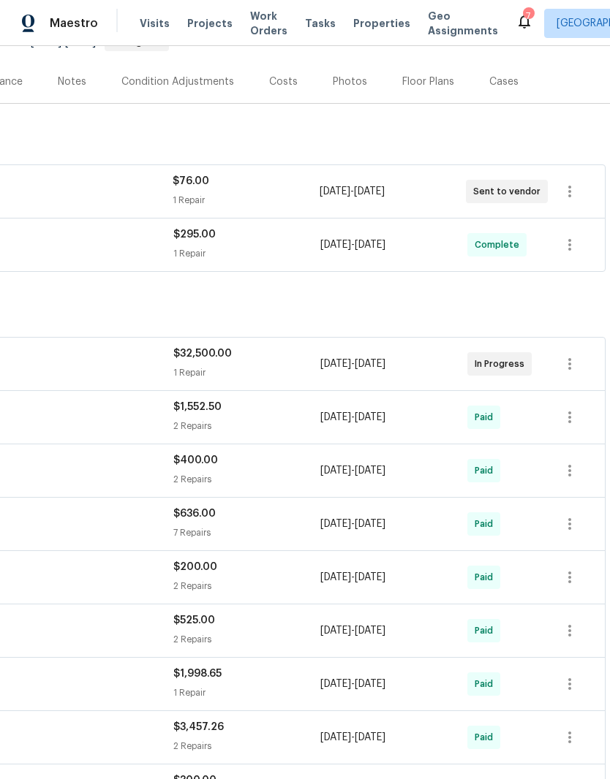
scroll to position [162, 216]
